Goal: Book appointment/travel/reservation

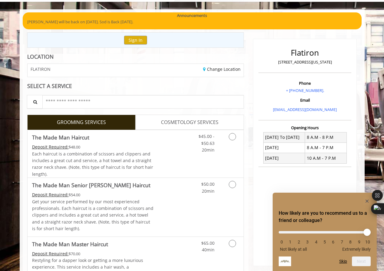
scroll to position [35, 0]
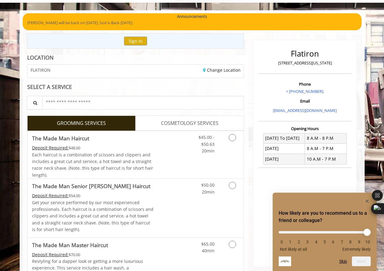
click at [183, 124] on span "COSMETOLOGY SERVICES" at bounding box center [190, 124] width 58 height 8
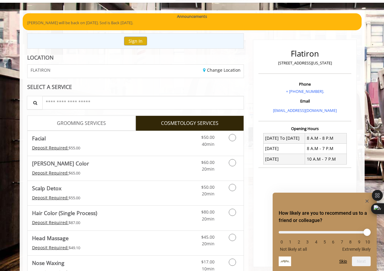
scroll to position [0, 0]
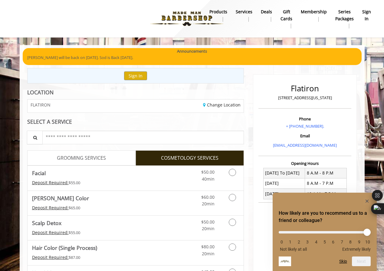
click at [203, 37] on nav "Main Menu . products Services Deals gift cards Membership Series packages sign …" at bounding box center [192, 19] width 375 height 38
click at [265, 9] on b "Deals" at bounding box center [266, 11] width 11 height 7
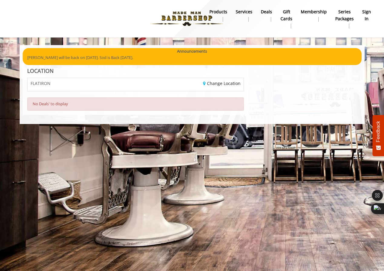
click at [95, 41] on div "Main Menu . products Services Deals gift cards Membership Series packages sign …" at bounding box center [192, 62] width 384 height 124
click at [268, 10] on b "Deals" at bounding box center [266, 11] width 11 height 7
click at [136, 89] on div "Change Location" at bounding box center [192, 84] width 113 height 13
click at [252, 10] on b "Services" at bounding box center [244, 11] width 17 height 7
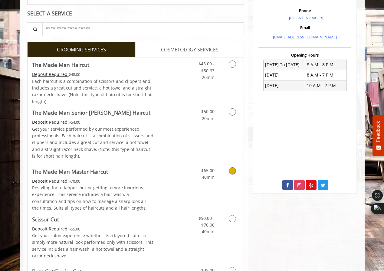
scroll to position [110, 0]
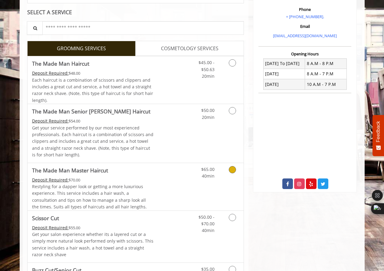
click at [232, 170] on icon "Grooming services" at bounding box center [232, 169] width 7 height 7
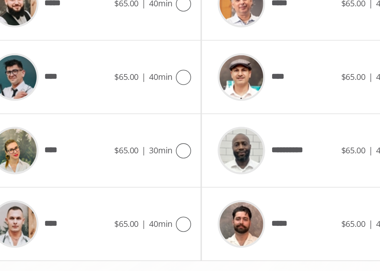
scroll to position [224, 0]
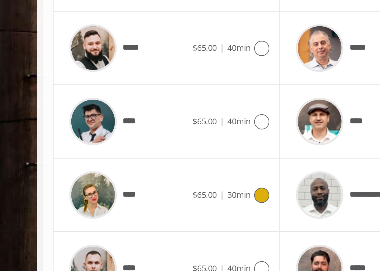
click at [61, 196] on span "****" at bounding box center [63, 197] width 9 height 6
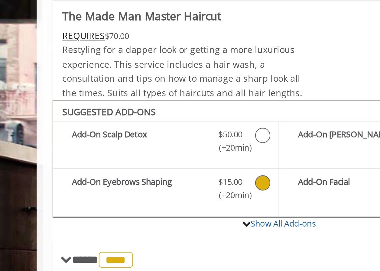
scroll to position [128, 0]
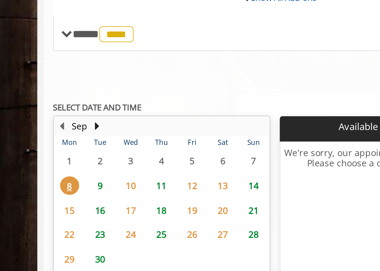
click at [47, 199] on span "9" at bounding box center [47, 199] width 9 height 9
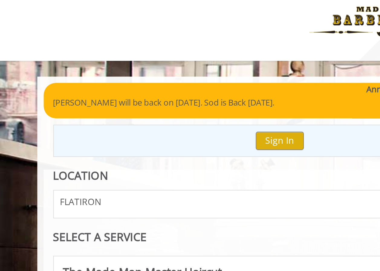
scroll to position [0, 0]
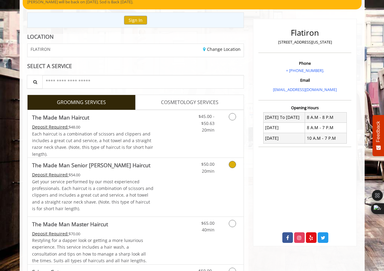
scroll to position [56, 0]
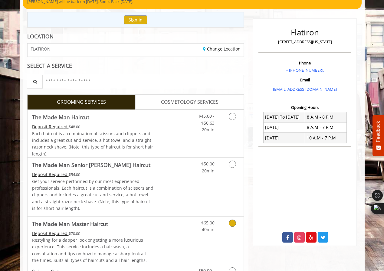
click at [232, 221] on icon "Grooming services" at bounding box center [232, 223] width 7 height 7
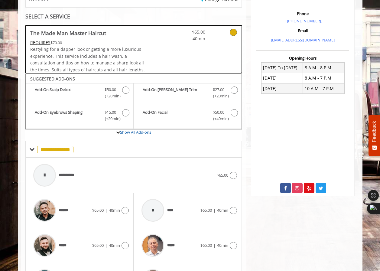
scroll to position [107, 0]
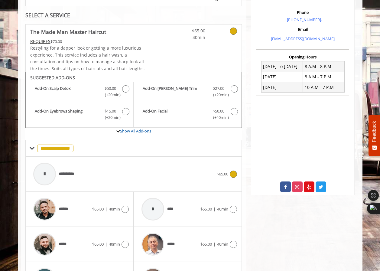
click at [232, 171] on icon at bounding box center [233, 174] width 7 height 7
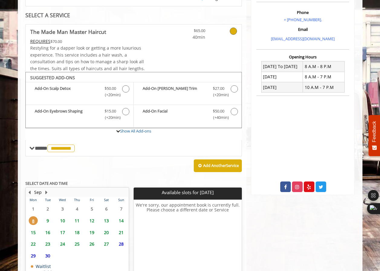
click at [49, 219] on span "9" at bounding box center [47, 220] width 9 height 9
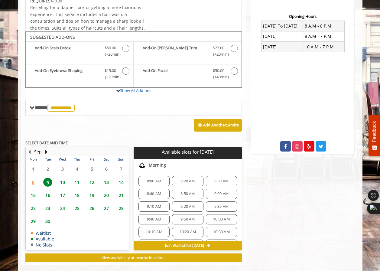
scroll to position [156, 0]
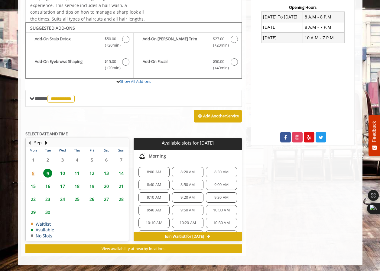
click at [158, 169] on div "8:00 AM" at bounding box center [154, 172] width 31 height 10
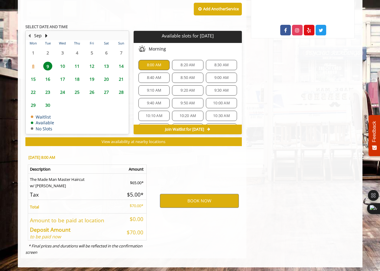
scroll to position [265, 0]
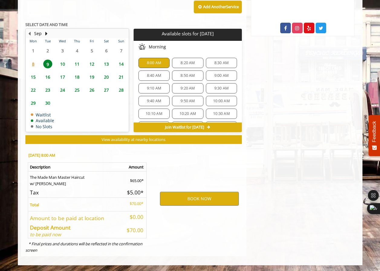
click at [180, 66] on div "8:20 AM" at bounding box center [187, 63] width 31 height 10
click at [181, 63] on span "8:20 AM" at bounding box center [188, 63] width 14 height 5
click at [213, 69] on div "8:00 AM 8:20 AM 8:30 AM 8:40 AM 8:50 AM 9:00 AM 9:10 AM 9:20 AM 9:30 AM 9:40 AM…" at bounding box center [188, 107] width 108 height 109
click at [215, 63] on span "8:30 AM" at bounding box center [222, 63] width 14 height 5
click at [192, 69] on div "8:00 AM 8:20 AM 8:30 AM 8:40 AM 8:50 AM 9:00 AM 9:10 AM 9:20 AM 9:30 AM 9:40 AM…" at bounding box center [188, 107] width 108 height 109
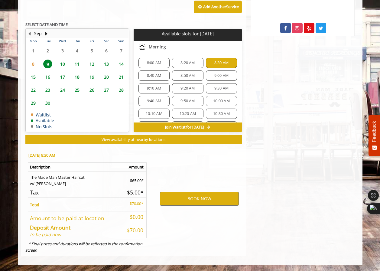
click at [185, 62] on span "8:20 AM" at bounding box center [188, 63] width 14 height 5
click at [159, 82] on div "8:00 AM 8:20 AM 8:30 AM 8:40 AM 8:50 AM 9:00 AM 9:10 AM 9:20 AM 9:30 AM 9:40 AM…" at bounding box center [188, 107] width 108 height 109
click at [160, 83] on div "9:10 AM" at bounding box center [154, 88] width 31 height 10
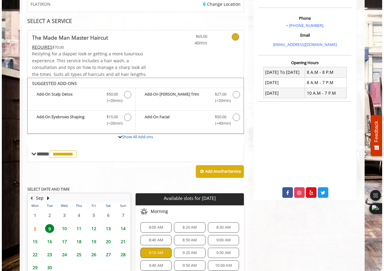
scroll to position [0, 0]
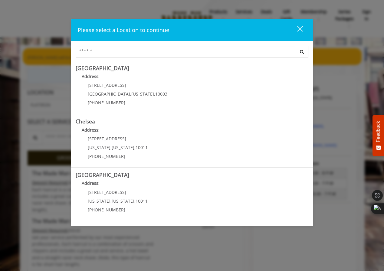
click at [301, 28] on div "close" at bounding box center [296, 29] width 12 height 9
